Goal: Information Seeking & Learning: Learn about a topic

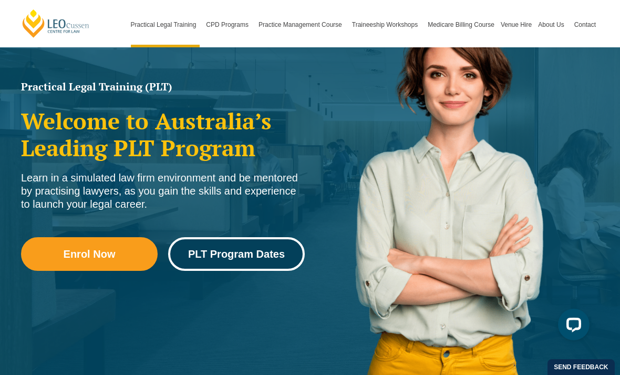
click at [250, 254] on span "PLT Program Dates" at bounding box center [236, 254] width 97 height 11
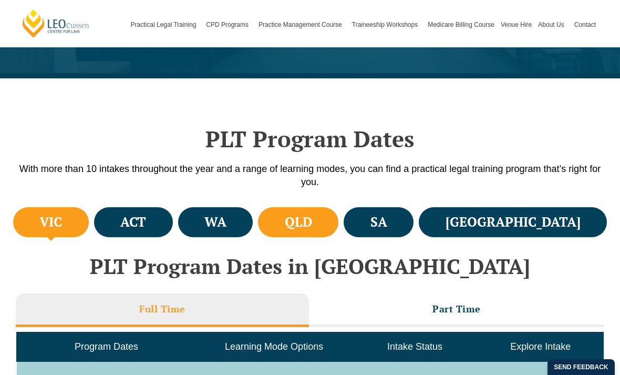
click at [312, 213] on h4 "QLD" at bounding box center [298, 221] width 27 height 17
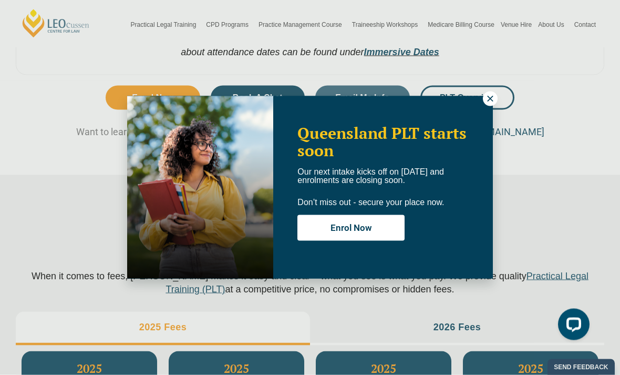
scroll to position [1002, 0]
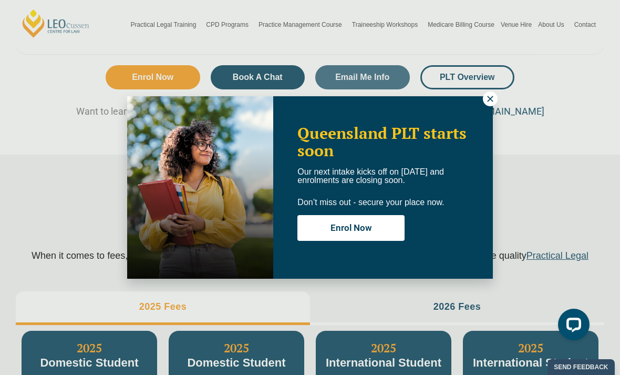
click at [486, 101] on icon at bounding box center [490, 98] width 9 height 9
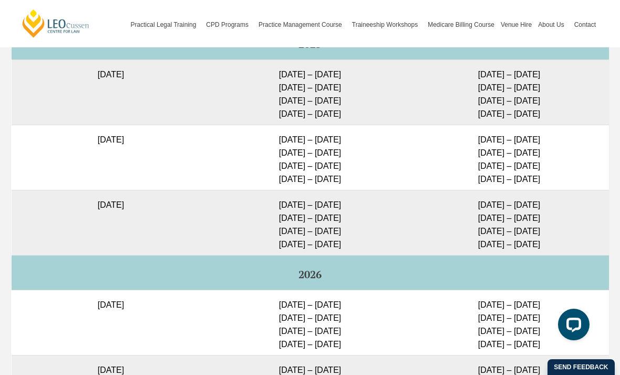
scroll to position [2716, 0]
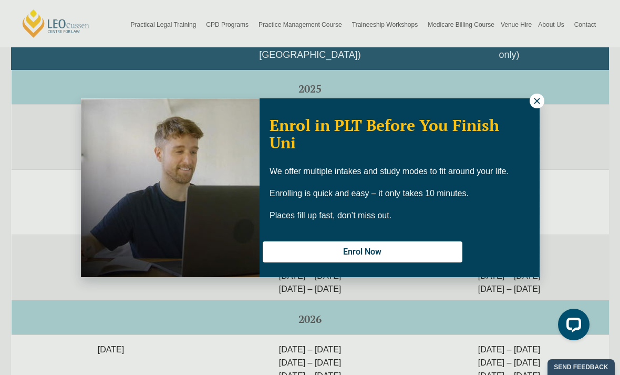
click at [522, 100] on div "Enrol in PLT Before You Finish Uni We offer multiple intakes and study modes to…" at bounding box center [400, 187] width 280 height 175
click at [535, 101] on icon at bounding box center [537, 101] width 6 height 6
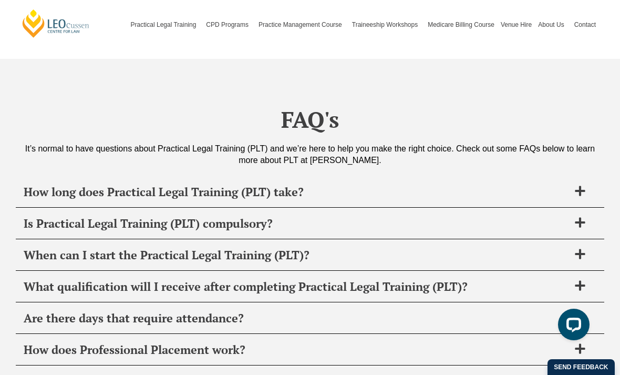
scroll to position [3971, 0]
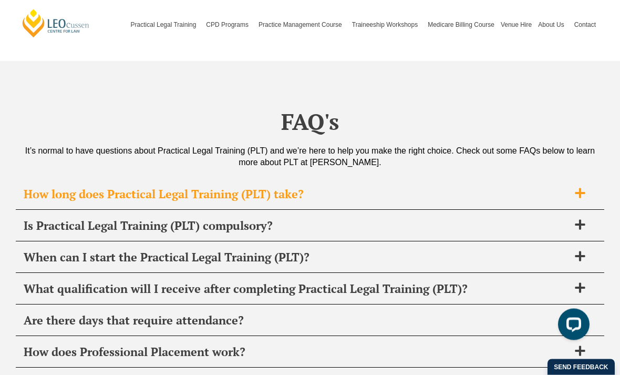
click at [579, 188] on icon at bounding box center [580, 194] width 12 height 12
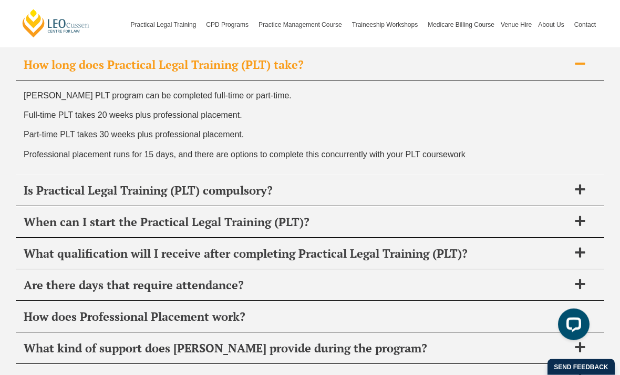
scroll to position [4101, 0]
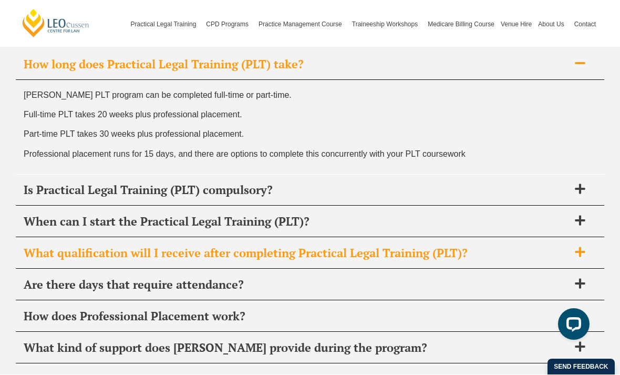
click at [578, 246] on icon at bounding box center [580, 252] width 12 height 12
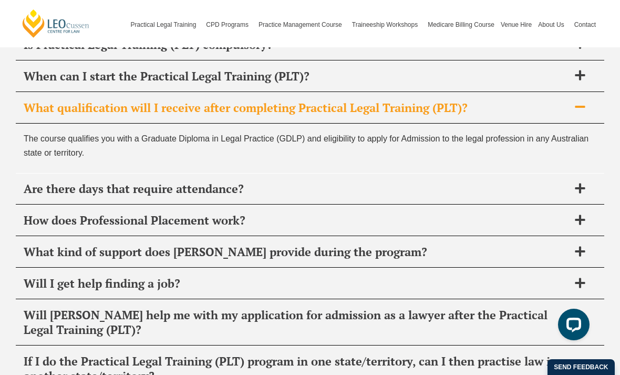
scroll to position [4184, 0]
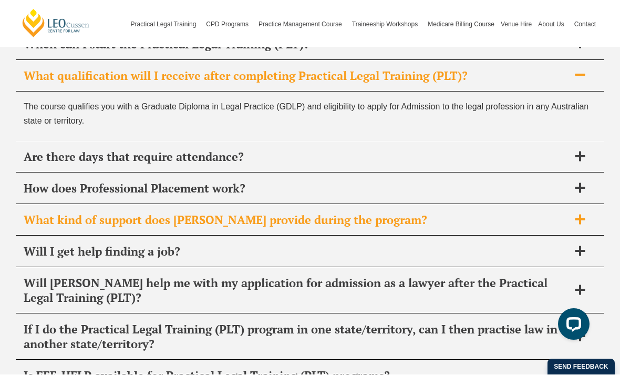
click at [574, 214] on span at bounding box center [580, 220] width 22 height 13
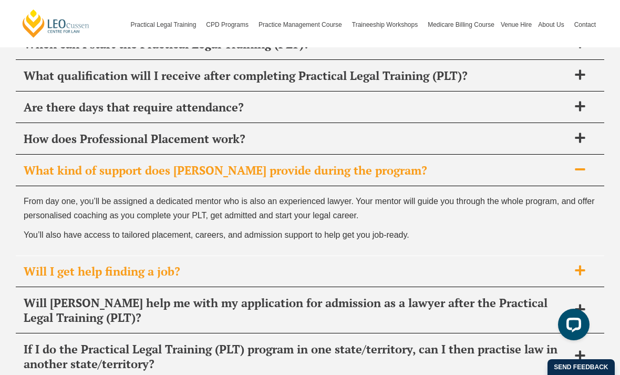
click at [575, 264] on icon at bounding box center [580, 270] width 12 height 12
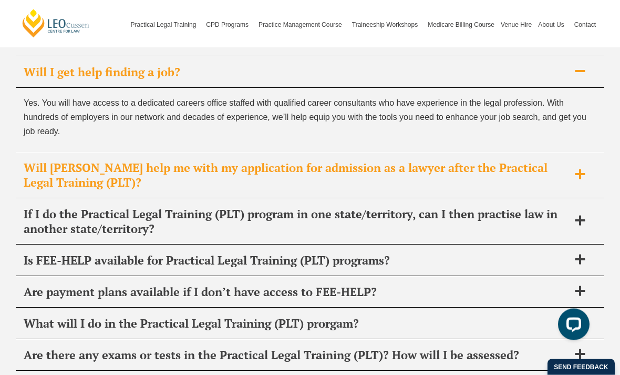
click at [580, 169] on icon at bounding box center [580, 174] width 10 height 10
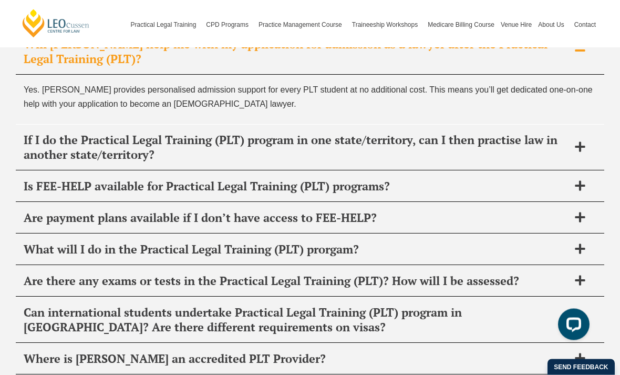
scroll to position [4374, 0]
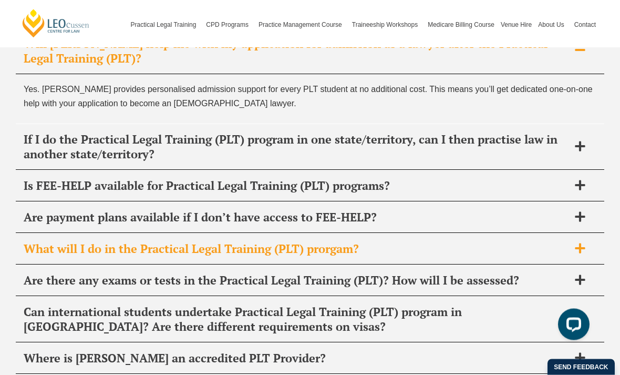
click at [564, 243] on div "What will I do in the Practical Legal Training (PLT) prorgam?" at bounding box center [310, 249] width 589 height 31
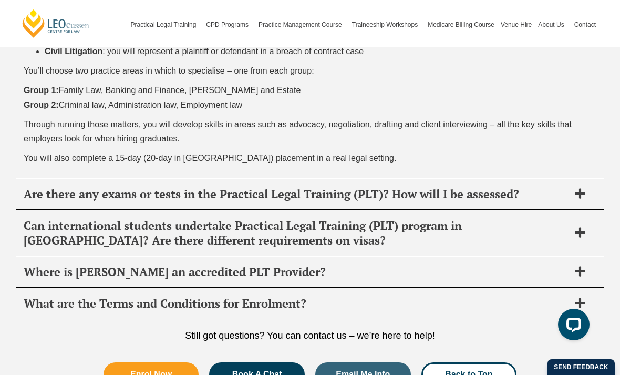
scroll to position [4677, 0]
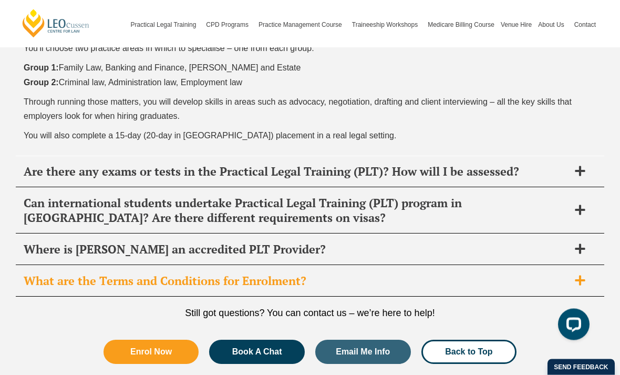
click at [579, 275] on icon at bounding box center [580, 281] width 12 height 12
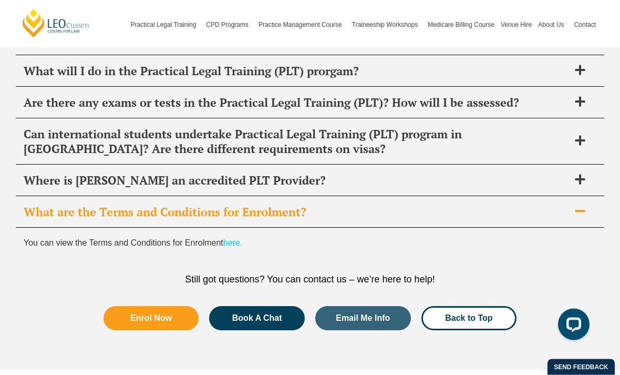
scroll to position [4500, 0]
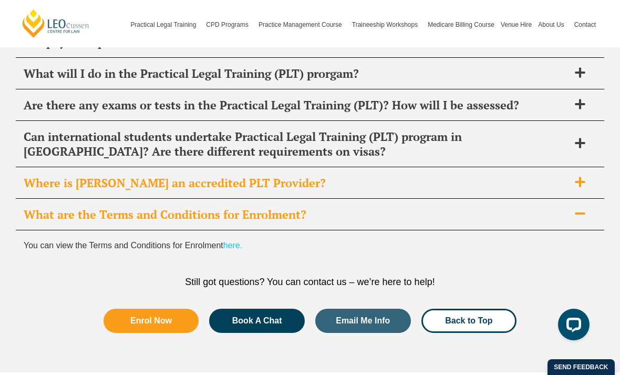
click at [578, 176] on icon at bounding box center [580, 182] width 12 height 12
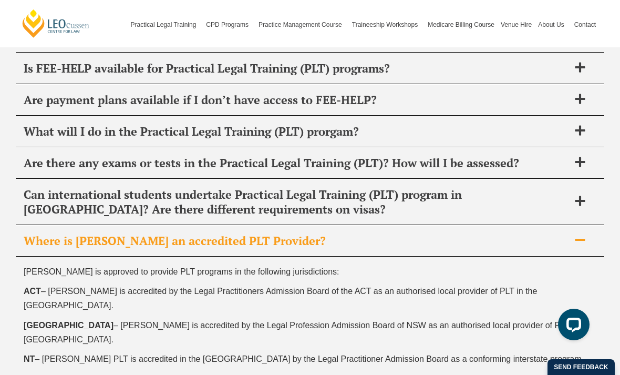
scroll to position [4441, 0]
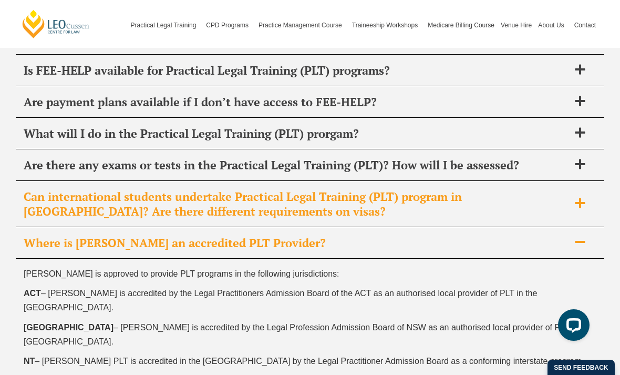
click at [580, 198] on icon at bounding box center [580, 203] width 10 height 10
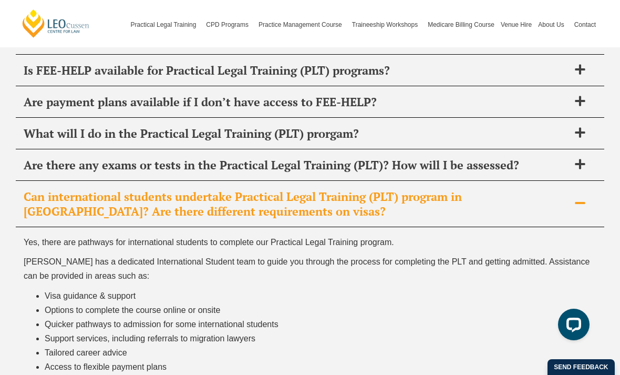
click at [575, 197] on icon at bounding box center [580, 203] width 12 height 12
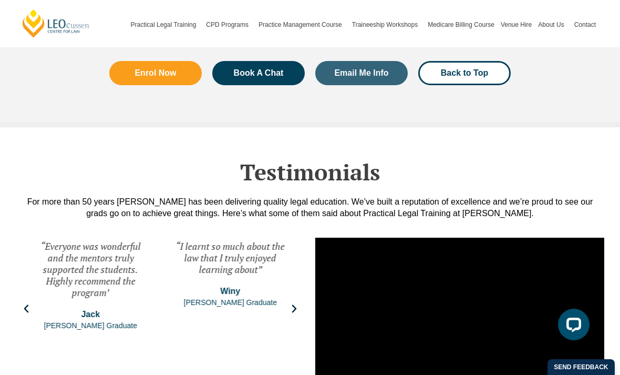
scroll to position [5267, 0]
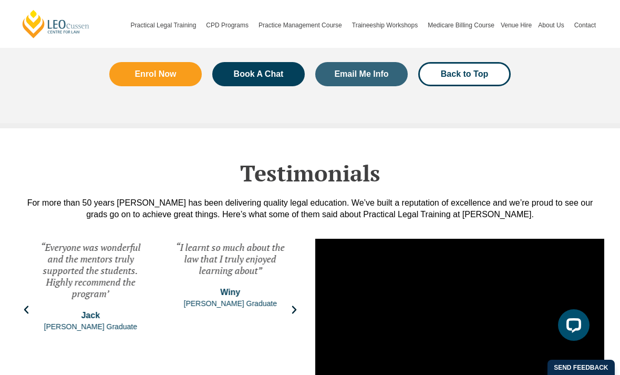
click at [298, 304] on icon "Next slide" at bounding box center [294, 309] width 11 height 11
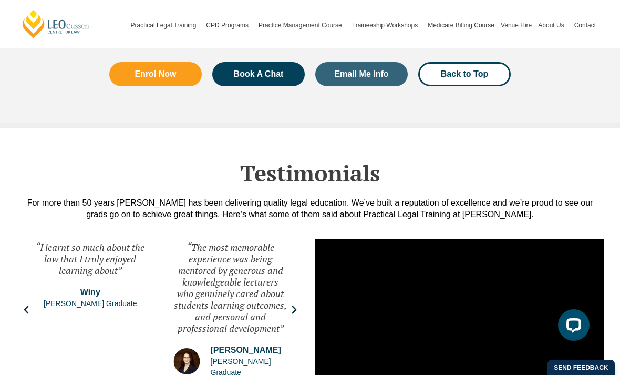
click at [305, 292] on div "“The networking events offer a great opportunity to meet interesting legal prac…" at bounding box center [310, 319] width 589 height 179
click at [294, 304] on icon "Next slide" at bounding box center [294, 309] width 11 height 11
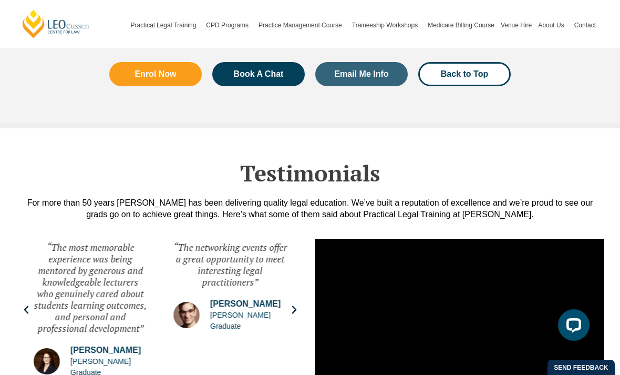
click at [294, 304] on icon "Next slide" at bounding box center [294, 309] width 11 height 11
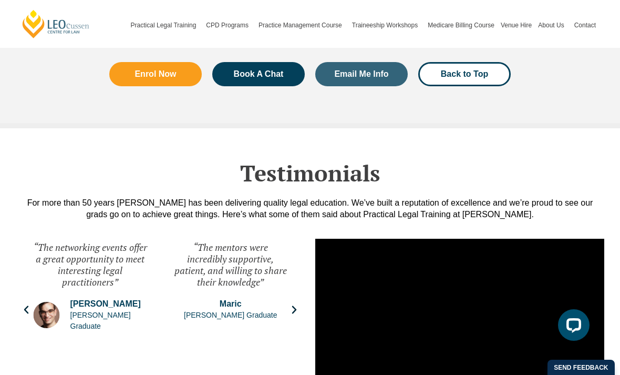
click at [298, 304] on icon "Next slide" at bounding box center [294, 309] width 11 height 11
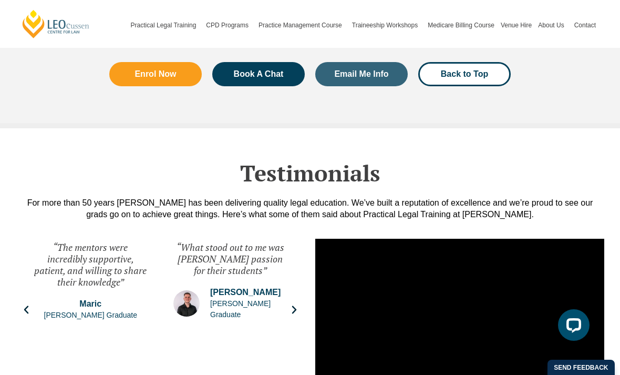
click at [297, 304] on icon "Next slide" at bounding box center [294, 309] width 11 height 11
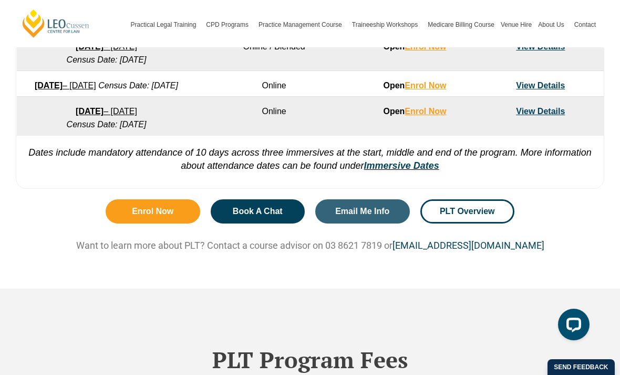
scroll to position [869, 0]
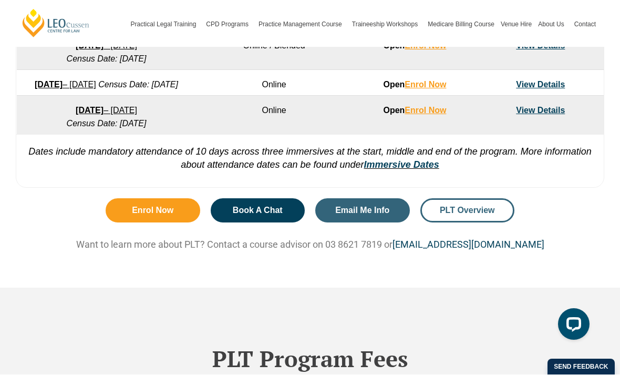
click at [472, 215] on span "PLT Overview" at bounding box center [467, 211] width 55 height 8
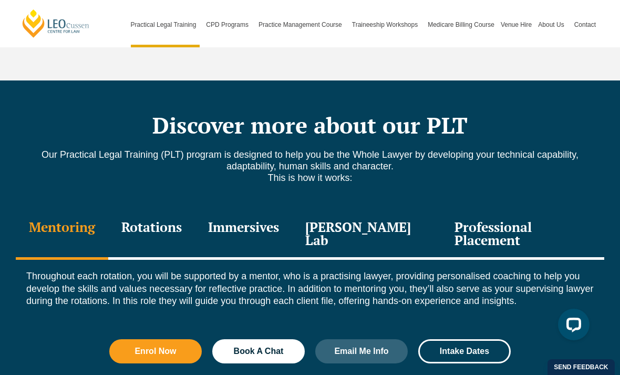
scroll to position [1373, 0]
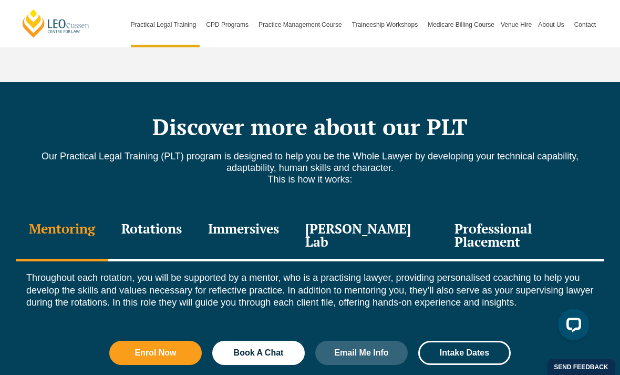
click at [167, 211] on div "Rotations" at bounding box center [151, 236] width 87 height 50
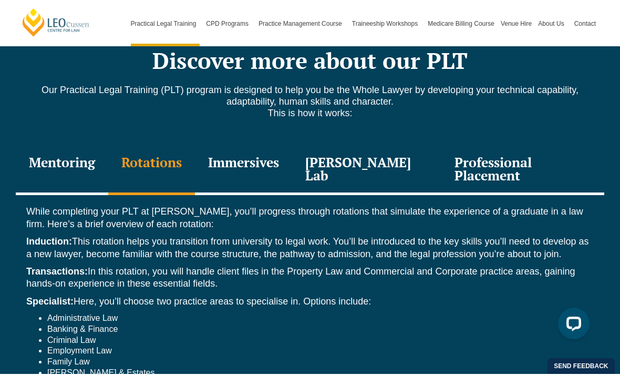
click at [263, 146] on div "Immersives" at bounding box center [243, 171] width 97 height 50
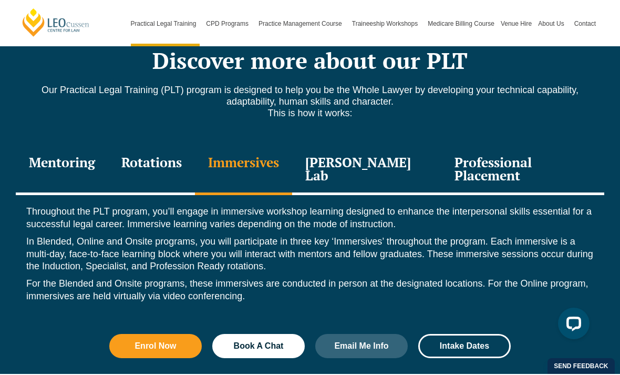
scroll to position [1439, 0]
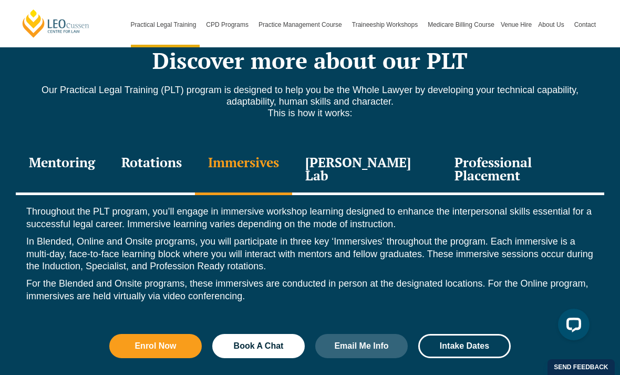
click at [362, 145] on div "Leo Justice Lab" at bounding box center [366, 170] width 149 height 50
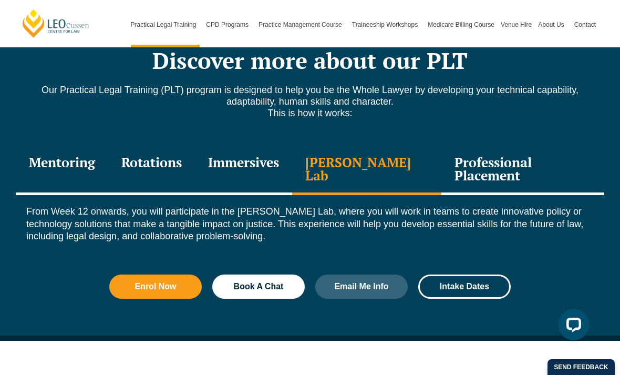
click at [504, 145] on div "Professional Placement" at bounding box center [522, 170] width 163 height 50
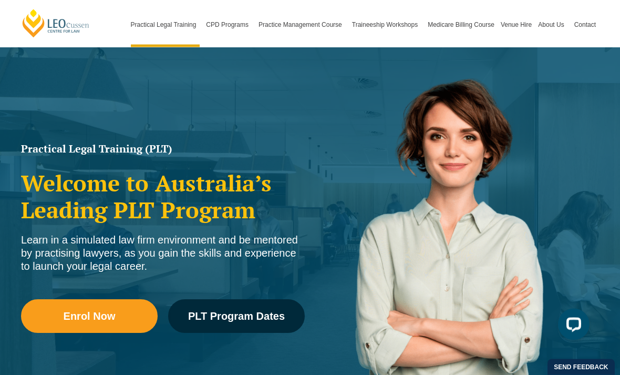
scroll to position [63, 0]
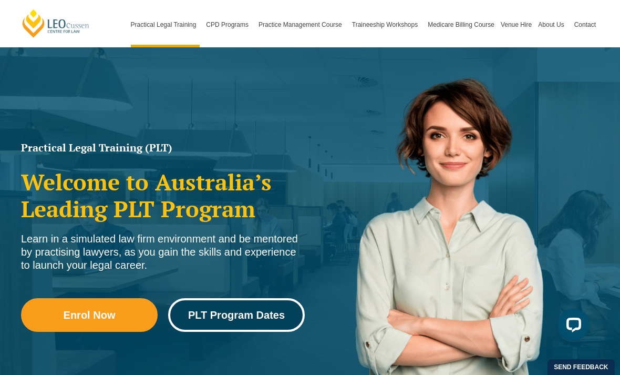
click at [264, 311] on span "PLT Program Dates" at bounding box center [236, 315] width 97 height 11
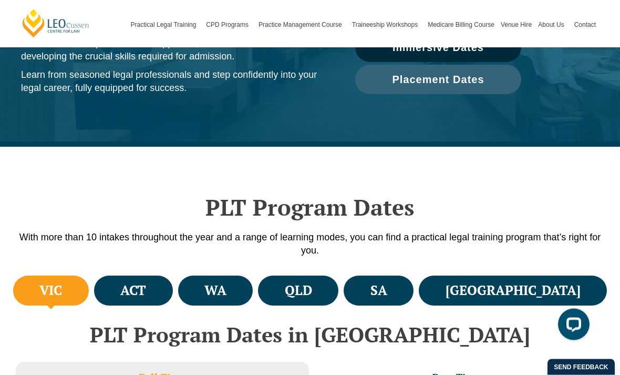
scroll to position [177, 0]
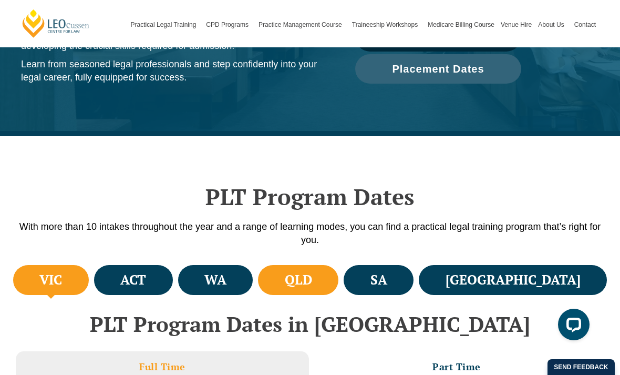
click at [312, 276] on h4 "QLD" at bounding box center [298, 279] width 27 height 17
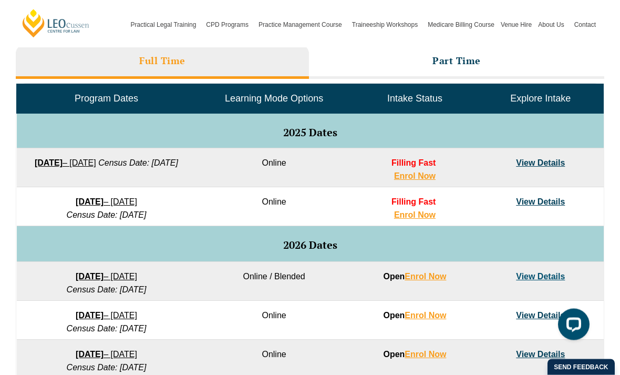
scroll to position [483, 0]
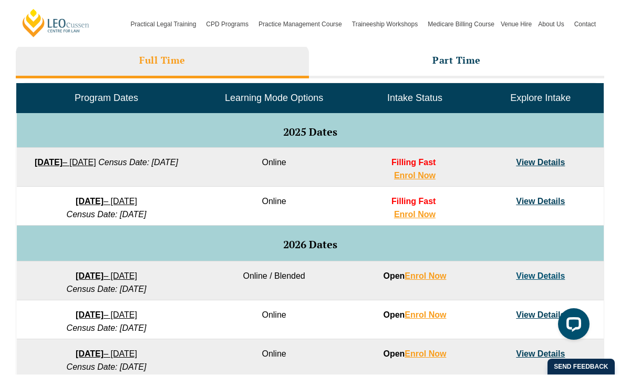
click at [539, 164] on link "View Details" at bounding box center [540, 162] width 49 height 9
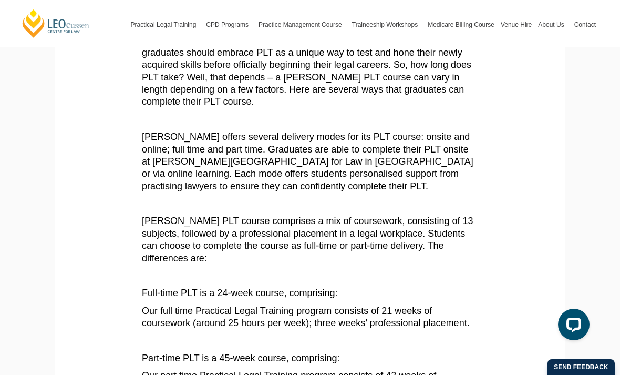
scroll to position [174, 0]
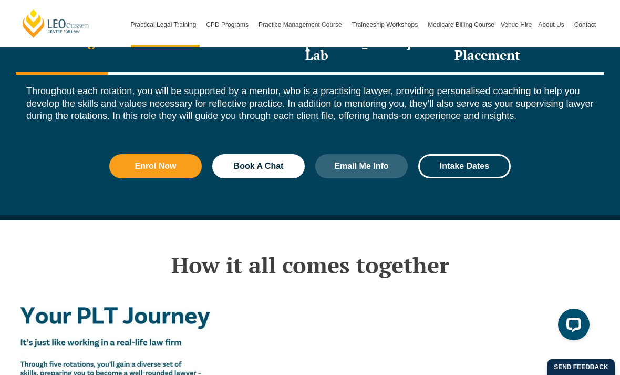
scroll to position [1546, 0]
